Goal: Information Seeking & Learning: Learn about a topic

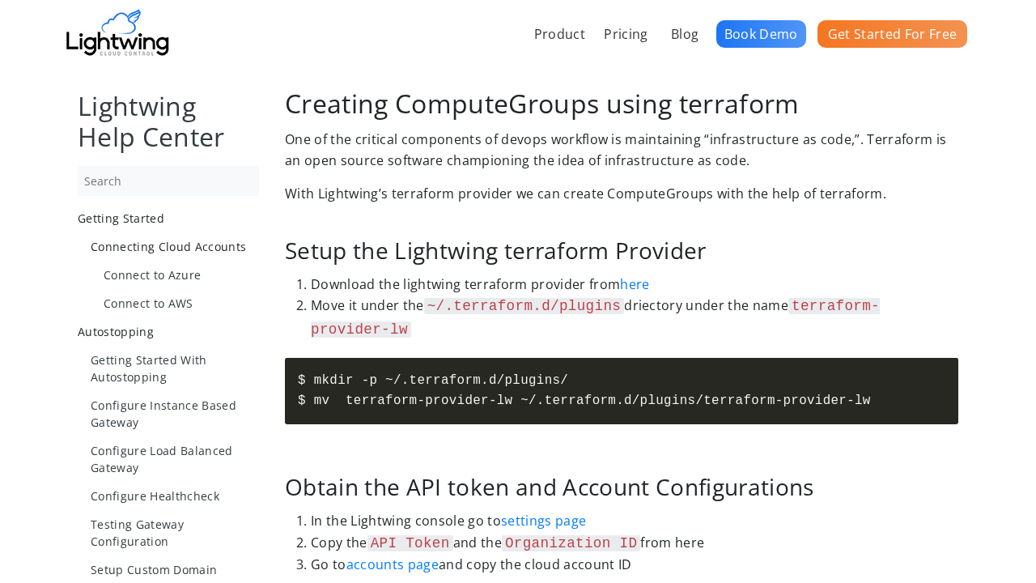
scroll to position [2987, 0]
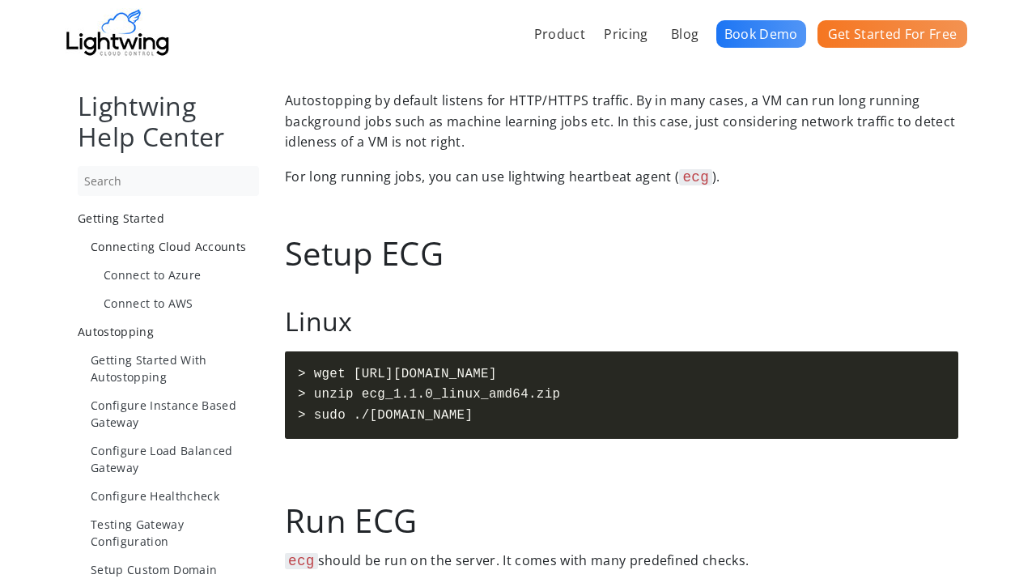
scroll to position [1210, 0]
